Goal: Complete application form

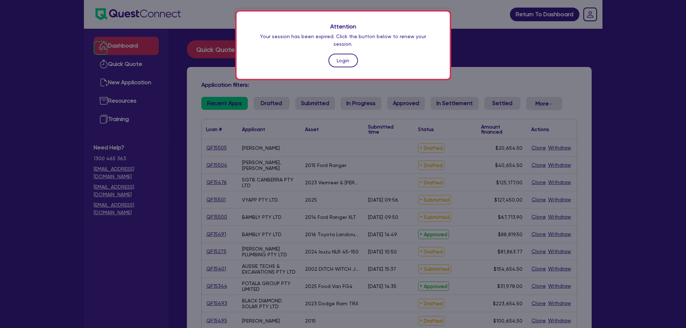
click at [351, 57] on link "Login" at bounding box center [343, 61] width 30 height 14
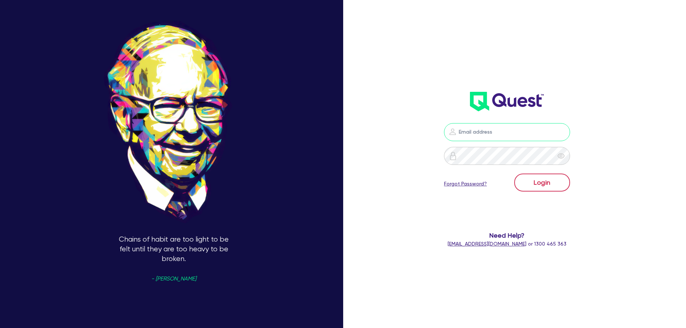
type input "jonah.faigen@quest.finance"
click at [539, 181] on button "Login" at bounding box center [542, 183] width 56 height 18
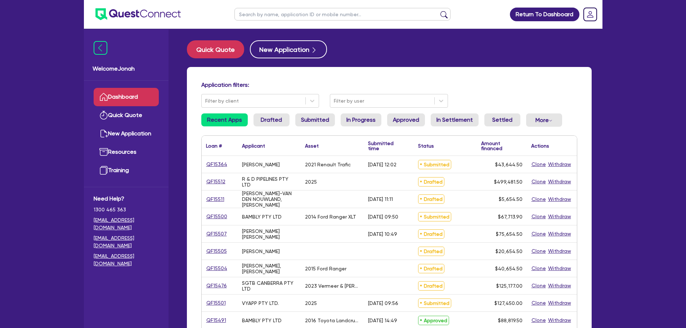
click at [303, 18] on input "text" at bounding box center [342, 14] width 216 height 13
type input "harding"
click at [438, 11] on button "submit" at bounding box center [444, 16] width 12 height 10
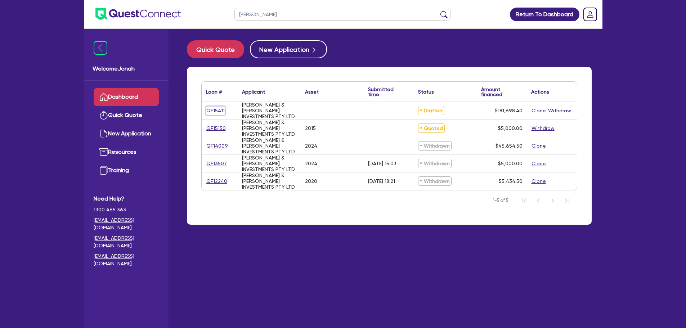
click at [221, 113] on link "QF15411" at bounding box center [215, 111] width 19 height 8
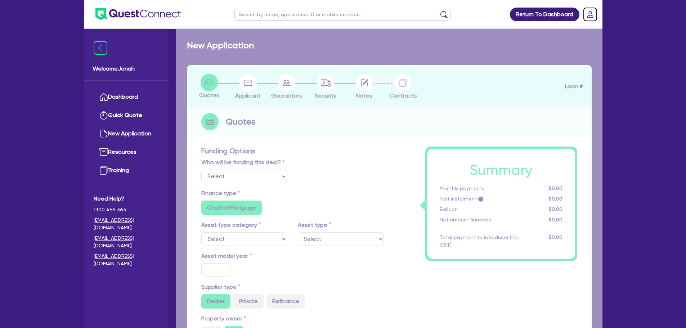
select select "Other"
radio input "false"
type input "180,000"
type input "3"
type input "5,450.95"
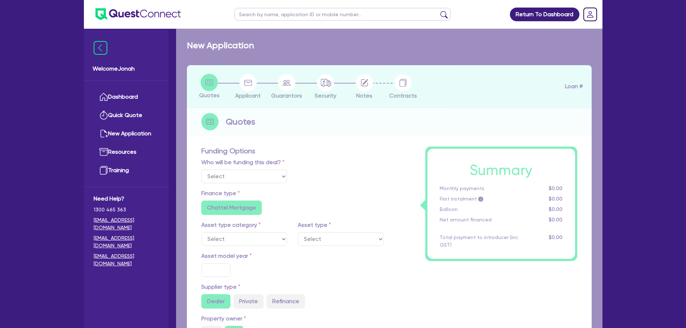
type input "7.99"
type input "949"
radio input "true"
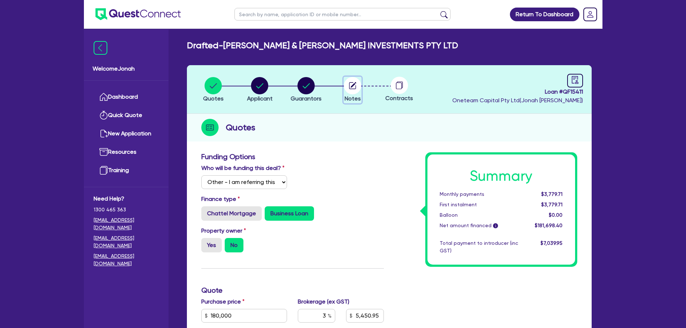
drag, startPoint x: 352, startPoint y: 93, endPoint x: 346, endPoint y: 99, distance: 9.4
click at [352, 92] on circle "button" at bounding box center [352, 85] width 17 height 17
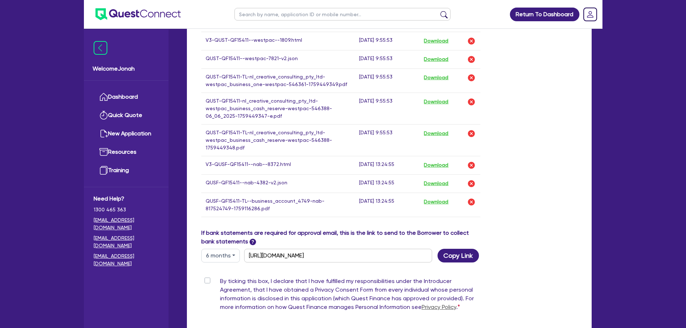
scroll to position [467, 0]
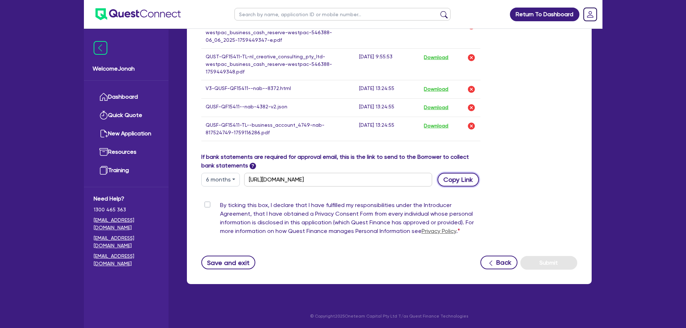
click at [443, 175] on button "Copy Link" at bounding box center [457, 180] width 41 height 14
click at [243, 269] on button "Save and exit" at bounding box center [228, 263] width 54 height 14
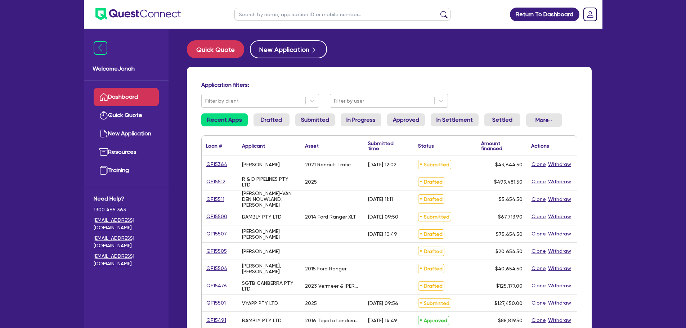
click at [256, 15] on input "text" at bounding box center [342, 14] width 216 height 13
type input "grayson"
click at [438, 11] on button "submit" at bounding box center [444, 16] width 12 height 10
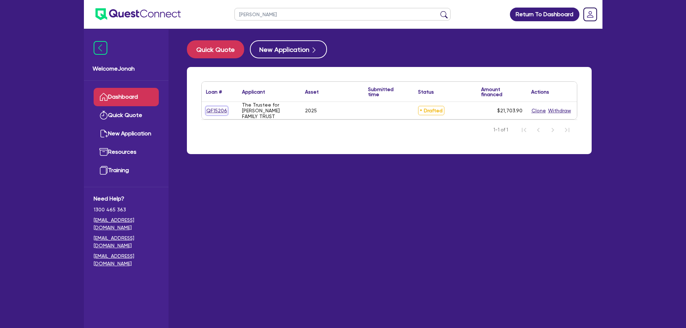
click at [223, 111] on link "QF15206" at bounding box center [217, 111] width 22 height 8
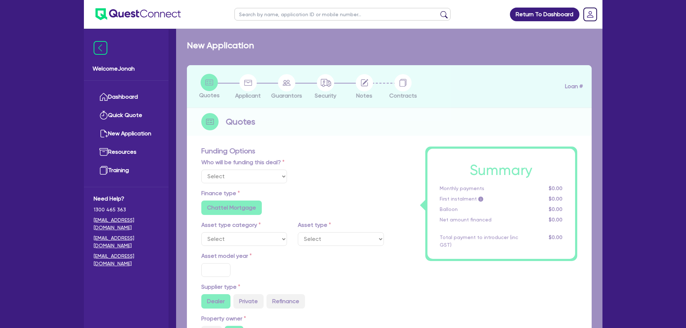
select select "Other"
select select "SECONDARY_ASSETS"
type input "2025"
radio input "true"
type input "20,000"
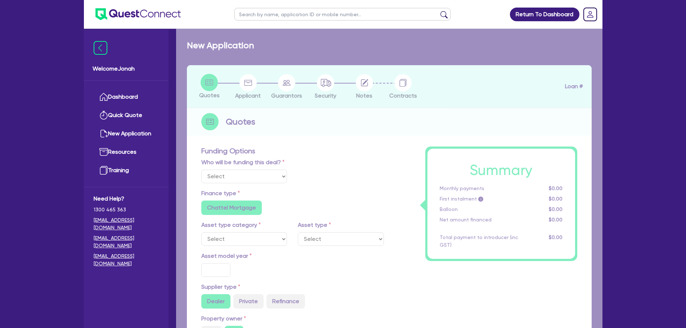
type input "8"
type input "1,736.31"
type input "6.69"
type input "649"
type input "900"
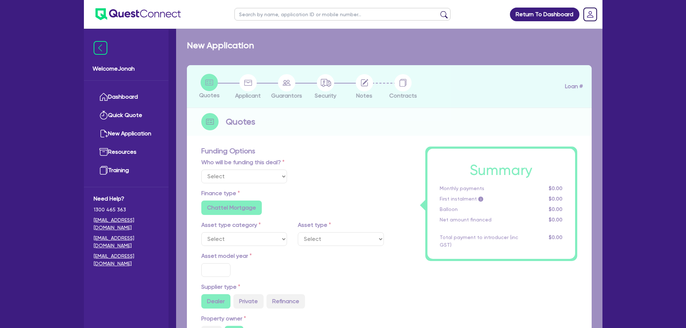
radio input "true"
select select "GENERATORS_AND_COMPRESSORS"
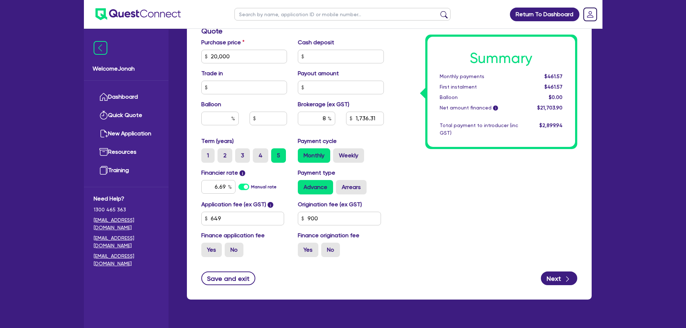
scroll to position [360, 0]
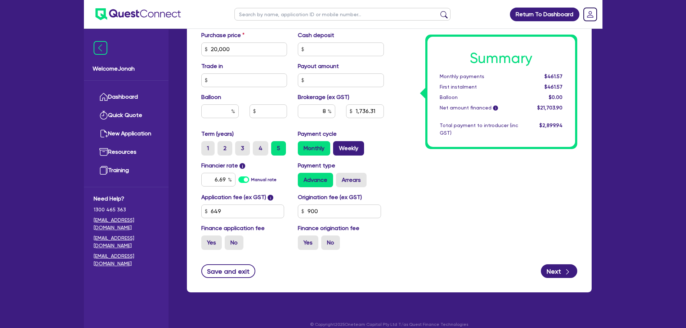
click at [340, 146] on label "Weekly" at bounding box center [348, 148] width 31 height 14
click at [338, 146] on input "Weekly" at bounding box center [335, 143] width 5 height 5
radio input "true"
type input "20,000"
type input "1,736.31"
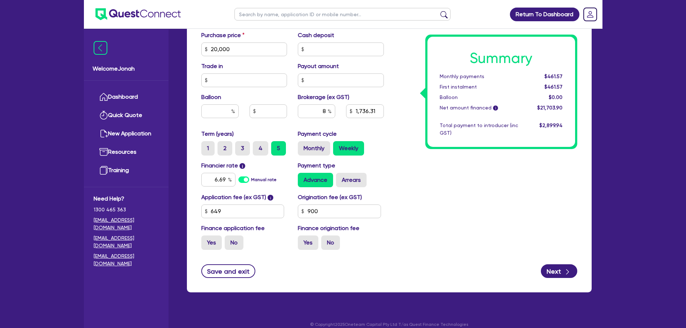
type input "20,000"
type input "1,736.31"
click at [317, 146] on label "Monthly" at bounding box center [314, 148] width 32 height 14
click at [302, 146] on input "Monthly" at bounding box center [300, 143] width 5 height 5
radio input "true"
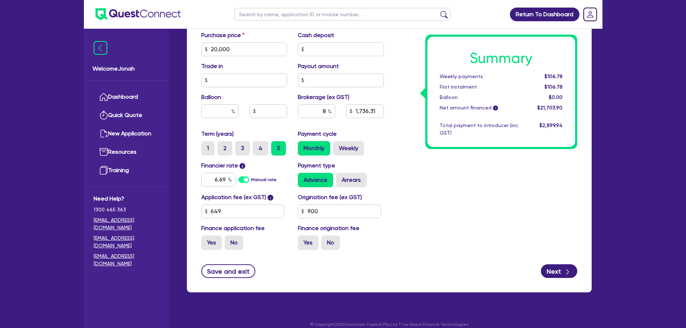
type input "20,000"
type input "1,736.31"
type input "20,000"
type input "1,736.31"
click at [548, 271] on button "Next" at bounding box center [559, 271] width 36 height 14
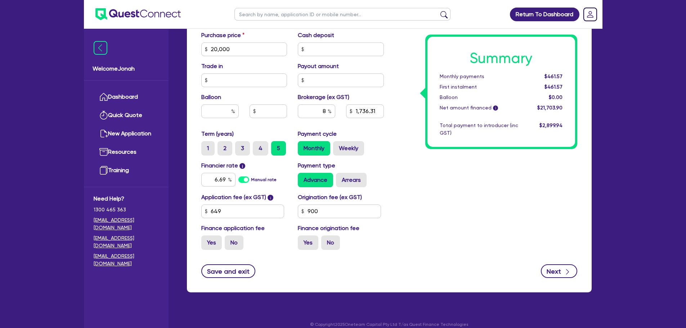
type input "20,000"
type input "1,736.31"
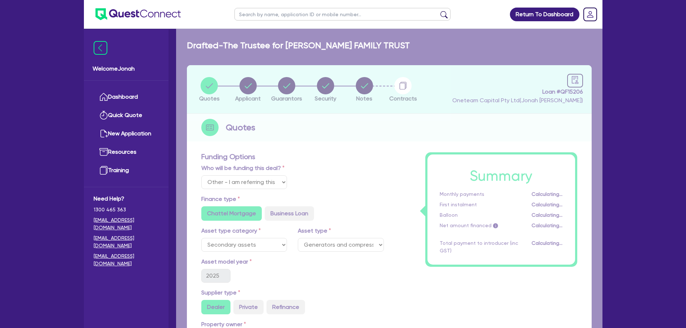
select select "TRUST"
select select "INDIVIDUAL"
select select "BUILDING_CONSTRUCTION"
select select "TRADES_SERVICES_CONSUMERS"
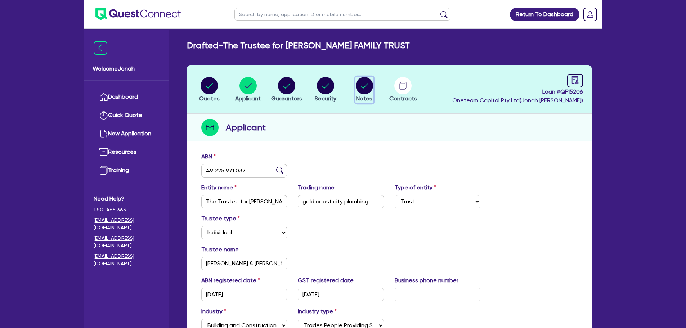
click at [369, 87] on circle "button" at bounding box center [364, 85] width 17 height 17
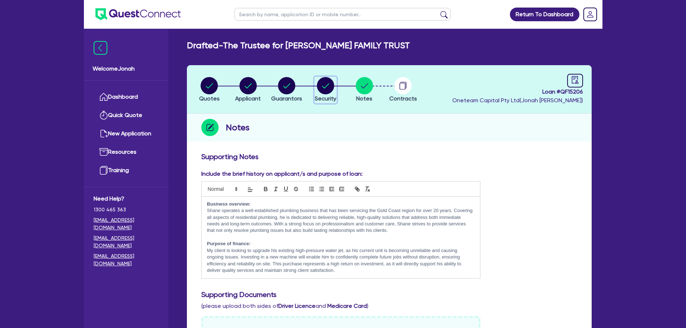
click at [333, 93] on icon "button" at bounding box center [325, 85] width 17 height 17
select select "SECONDARY_ASSETS"
select select "GENERATORS_AND_COMPRESSORS"
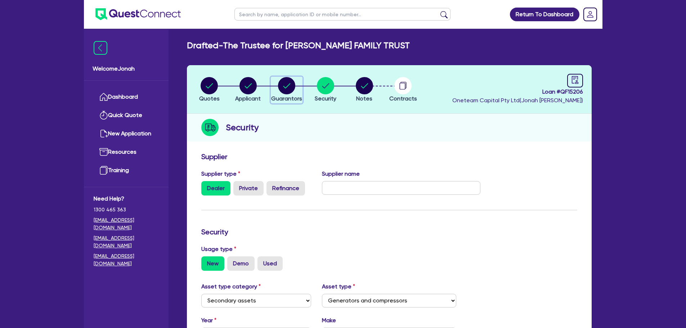
click at [292, 93] on icon "button" at bounding box center [286, 85] width 17 height 17
select select "MR"
select select "QLD"
select select "MARRIED"
select select "PROPERTY"
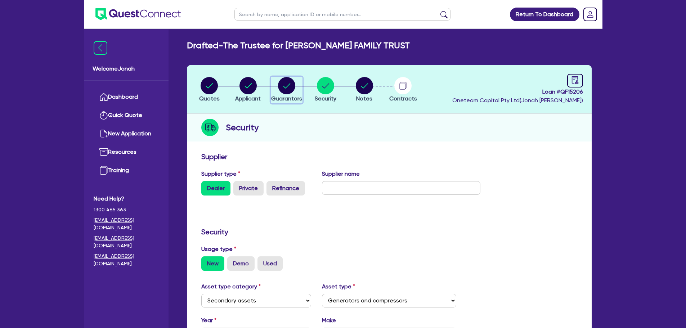
select select "VEHICLE"
select select "MORTGAGE"
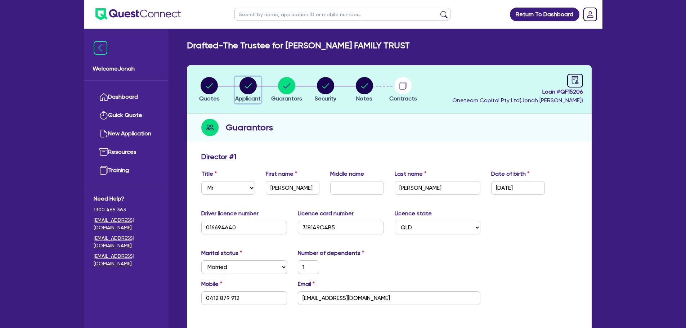
click at [257, 90] on div "button" at bounding box center [248, 85] width 26 height 17
select select "TRUST"
select select "INDIVIDUAL"
select select "BUILDING_CONSTRUCTION"
select select "TRADES_SERVICES_CONSUMERS"
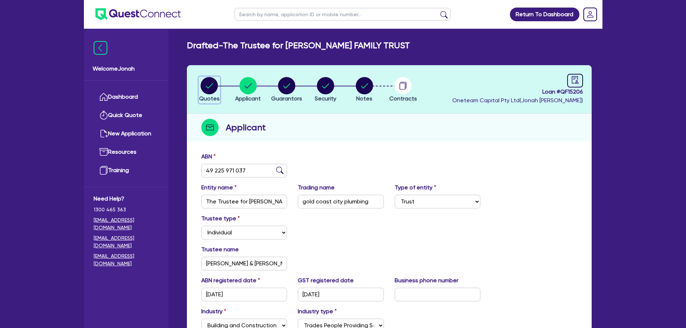
click at [210, 91] on circle "button" at bounding box center [209, 85] width 17 height 17
select select "Other"
select select "SECONDARY_ASSETS"
select select "GENERATORS_AND_COMPRESSORS"
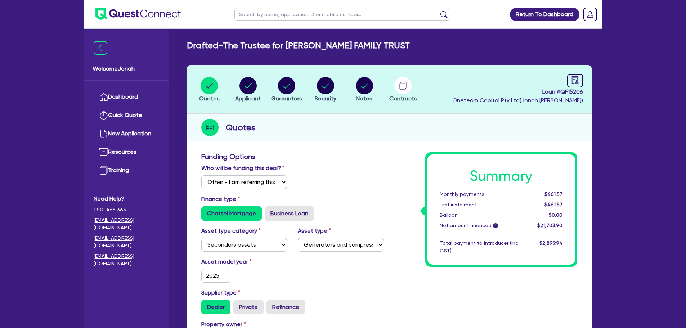
click at [346, 15] on input "text" at bounding box center [342, 14] width 216 height 13
type input "p"
type input "potala"
click button "submit" at bounding box center [444, 16] width 12 height 10
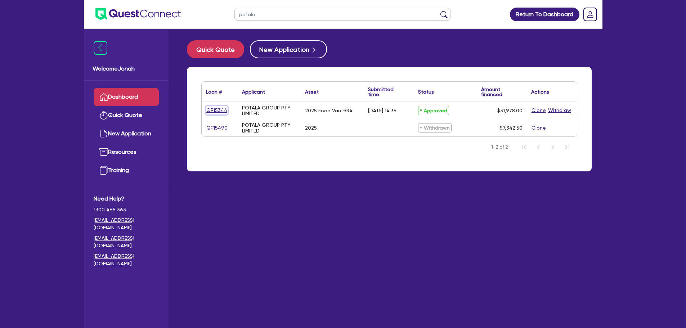
click at [219, 113] on link "QF15344" at bounding box center [217, 110] width 22 height 8
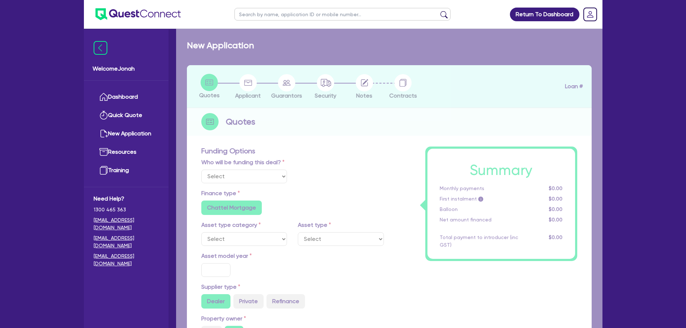
select select "Quest Finance - Own Book"
select select "PRIMARY_ASSETS"
type input "2025"
radio input "true"
type input "31,988"
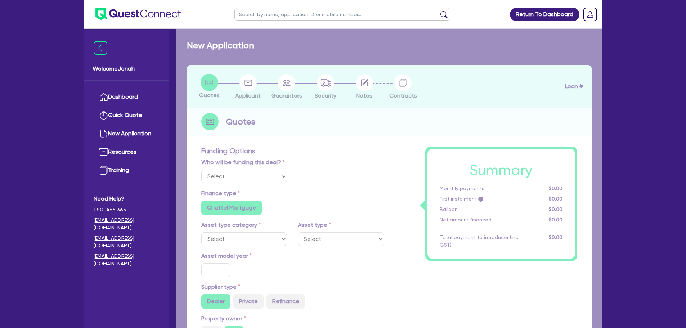
type input "1,000"
type input "15.63"
type input "5,000"
type input "10"
type input "3,197.8"
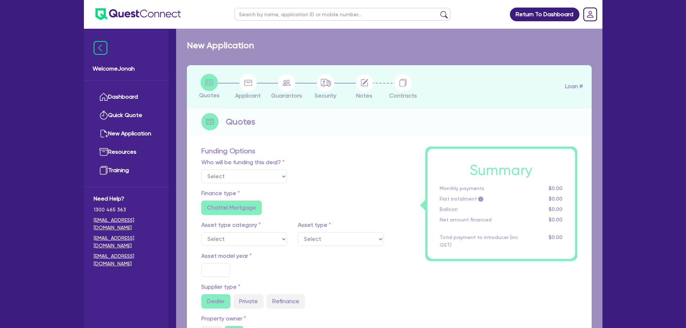
type input "17.95"
type input "1,395"
type input "900"
radio input "false"
radio input "true"
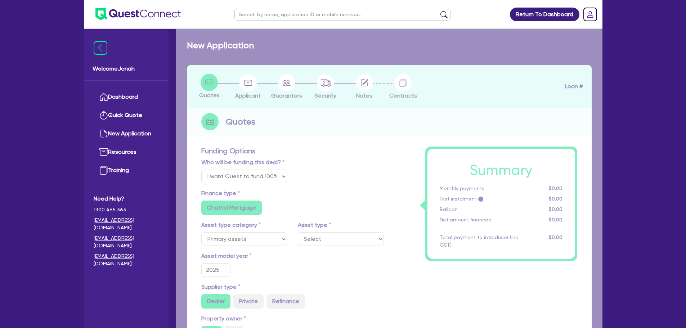
select select "TRAILERS"
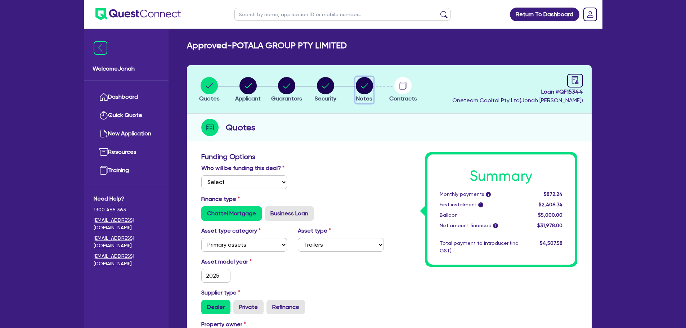
click at [367, 82] on circle "button" at bounding box center [364, 85] width 17 height 17
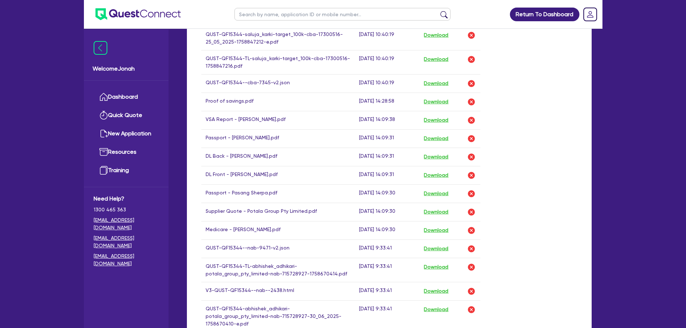
scroll to position [432, 0]
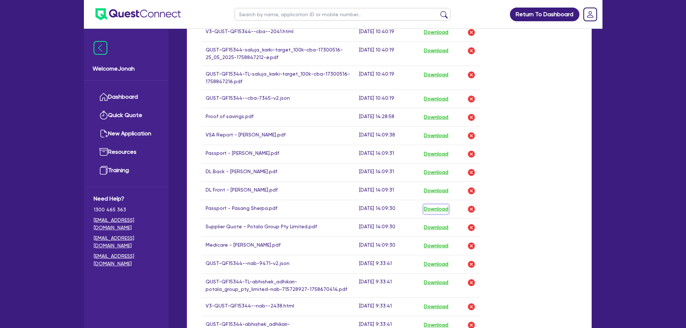
click at [430, 208] on button "Download" at bounding box center [435, 209] width 25 height 9
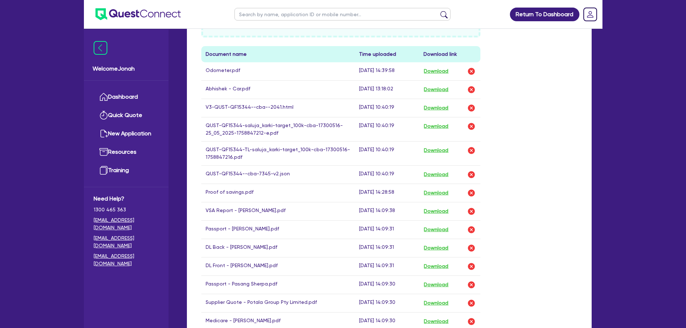
scroll to position [504, 0]
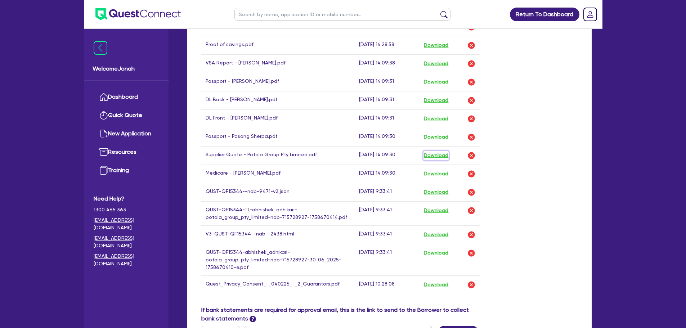
click at [439, 158] on button "Download" at bounding box center [435, 155] width 25 height 9
